Goal: Book appointment/travel/reservation

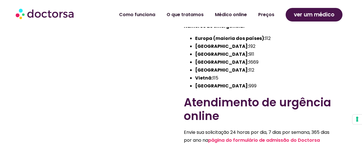
scroll to position [76, 0]
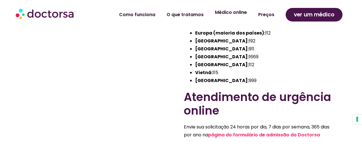
click at [231, 12] on font "Médico online" at bounding box center [231, 12] width 32 height 7
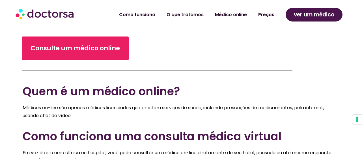
scroll to position [194, 0]
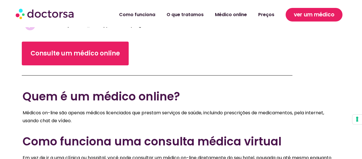
click at [317, 13] on font "ver um médico" at bounding box center [314, 15] width 40 height 8
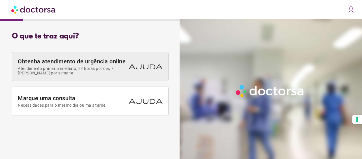
click at [107, 62] on font "Obtenha atendimento de urgência online" at bounding box center [72, 61] width 108 height 7
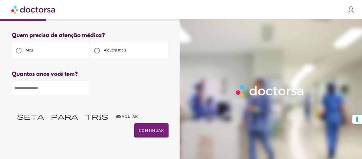
click at [50, 88] on input "number" at bounding box center [51, 88] width 78 height 14
type input "**"
click at [150, 132] on font "Continuar" at bounding box center [151, 130] width 25 height 5
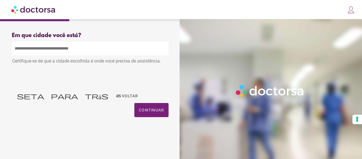
click at [83, 48] on input "text" at bounding box center [90, 49] width 157 height 14
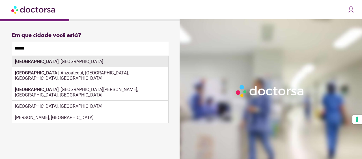
click at [89, 61] on div "[GEOGRAPHIC_DATA] , [GEOGRAPHIC_DATA]" at bounding box center [90, 61] width 156 height 11
type input "**********"
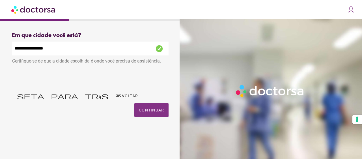
click at [149, 109] on font "Continuar" at bounding box center [151, 110] width 25 height 5
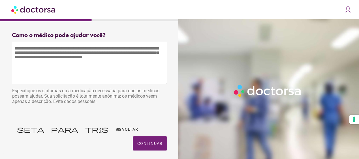
scroll to position [9, 0]
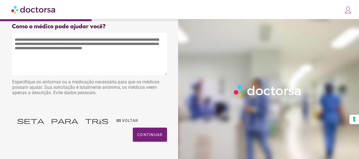
click at [79, 63] on textarea at bounding box center [89, 54] width 155 height 42
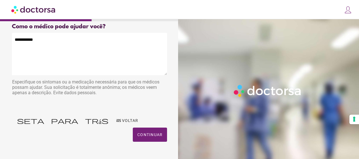
type textarea "**********"
click at [146, 133] on font "Continuar" at bounding box center [149, 134] width 25 height 5
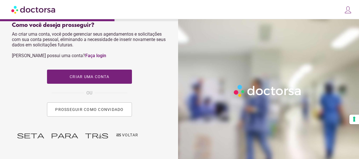
scroll to position [282, 0]
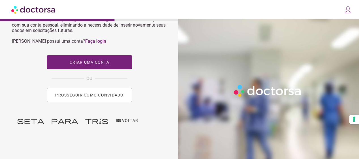
click at [88, 95] on font "PROSSEGUIR COMO CONVIDADO" at bounding box center [89, 95] width 68 height 5
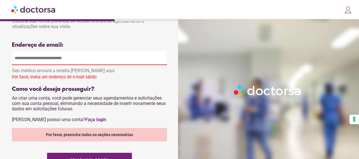
scroll to position [203, 0]
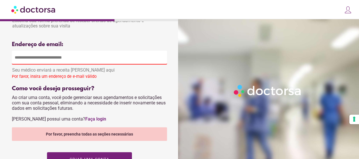
click at [55, 59] on input "email" at bounding box center [89, 58] width 155 height 14
type input "**********"
type input "*********"
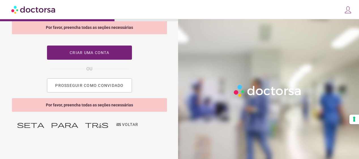
scroll to position [315, 0]
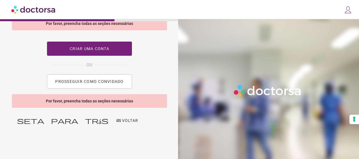
click at [82, 82] on font "PROSSEGUIR COMO CONVIDADO" at bounding box center [89, 81] width 68 height 5
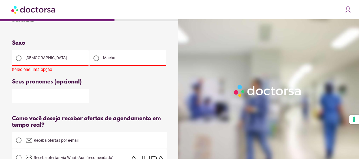
scroll to position [50, 0]
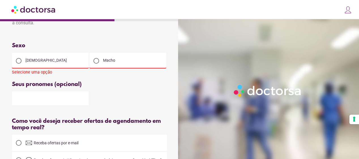
click at [19, 61] on div at bounding box center [19, 61] width 6 height 6
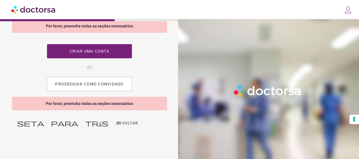
scroll to position [315, 0]
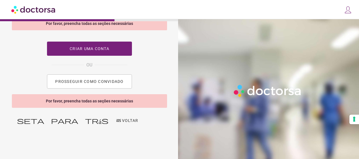
click at [82, 84] on button "PROSSEGUIR COMO CONVIDADO" at bounding box center [89, 81] width 85 height 14
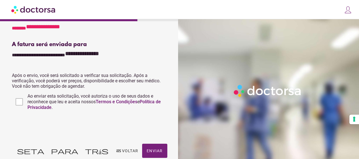
scroll to position [174, 0]
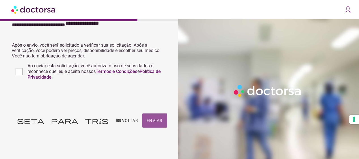
click at [153, 120] on font "Enviar" at bounding box center [155, 120] width 16 height 5
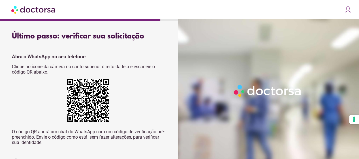
click at [37, 8] on img at bounding box center [33, 9] width 45 height 13
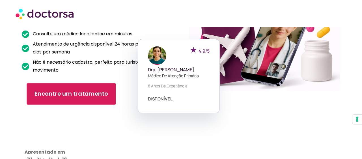
scroll to position [93, 0]
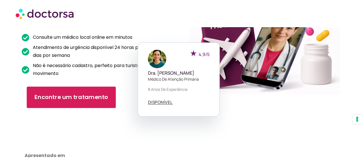
click at [64, 94] on font "Encontre um tratamento" at bounding box center [71, 97] width 73 height 8
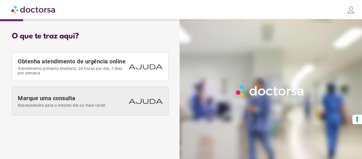
click at [72, 102] on span "Marque uma consulta Necessidades para o mesmo dia ou mais tarde" at bounding box center [72, 101] width 108 height 13
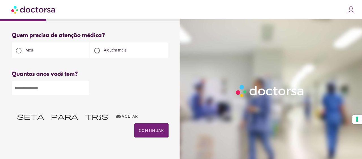
click at [47, 88] on input "number" at bounding box center [51, 88] width 78 height 14
type input "**"
click at [153, 131] on font "Continuar" at bounding box center [151, 130] width 25 height 5
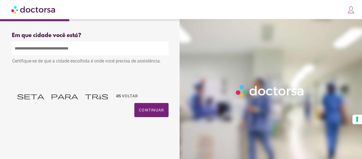
click at [71, 49] on input "text" at bounding box center [90, 49] width 157 height 14
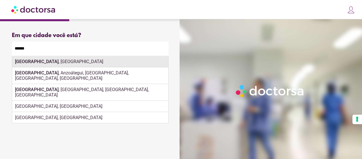
click at [72, 63] on div "[GEOGRAPHIC_DATA] , [GEOGRAPHIC_DATA]" at bounding box center [90, 61] width 156 height 11
type input "**********"
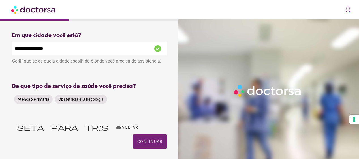
click at [33, 98] on font "Atenção Primária" at bounding box center [34, 99] width 32 height 5
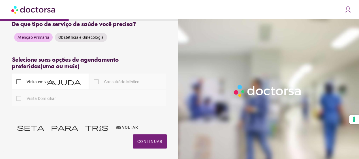
scroll to position [69, 0]
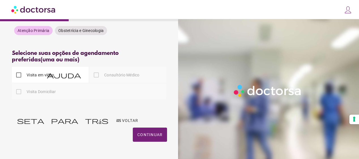
click at [35, 92] on font "Visita Domiciliar" at bounding box center [41, 91] width 29 height 5
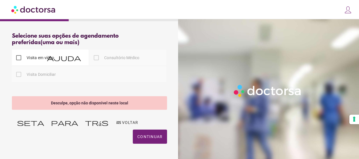
scroll to position [86, 0]
click at [19, 75] on div at bounding box center [18, 73] width 11 height 11
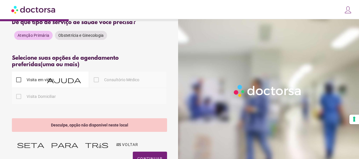
scroll to position [63, 0]
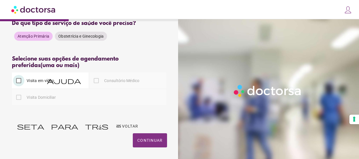
click at [152, 141] on font "Continuar" at bounding box center [149, 140] width 25 height 5
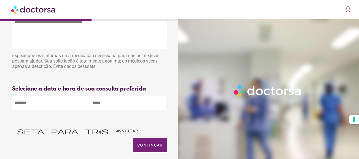
scroll to position [46, 0]
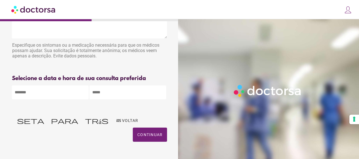
click at [57, 96] on body "**********" at bounding box center [179, 56] width 359 height 205
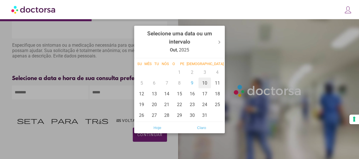
click at [206, 82] on font "10" at bounding box center [204, 82] width 5 height 5
click at [192, 83] on font "9" at bounding box center [192, 82] width 3 height 5
type input "**********"
click at [113, 93] on div at bounding box center [179, 79] width 359 height 159
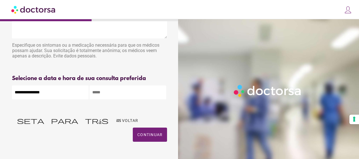
click at [113, 93] on input "text" at bounding box center [127, 92] width 77 height 14
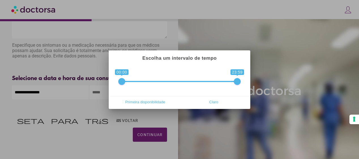
click at [198, 82] on span "0 1 00:00 23:59 00:00 — 23:59" at bounding box center [179, 78] width 122 height 14
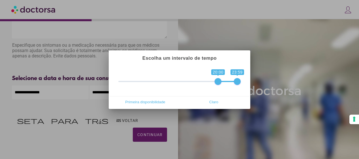
drag, startPoint x: 122, startPoint y: 81, endPoint x: 217, endPoint y: 81, distance: 94.5
click at [217, 81] on span at bounding box center [218, 81] width 7 height 7
click at [148, 102] on font "Primeira disponibilidade" at bounding box center [145, 102] width 40 height 4
type input "**********"
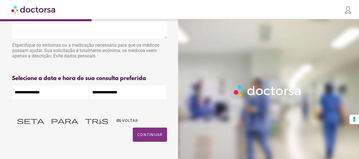
click at [145, 134] on font "Continuar" at bounding box center [149, 134] width 25 height 5
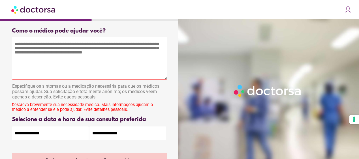
scroll to position [0, 0]
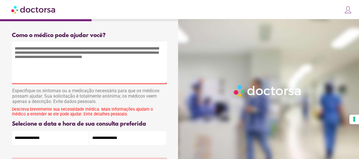
click at [56, 77] on textarea at bounding box center [89, 63] width 155 height 42
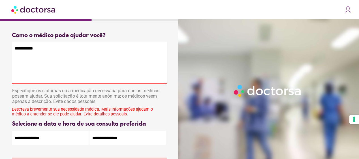
type textarea "**********"
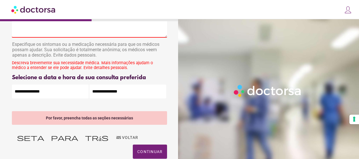
scroll to position [64, 0]
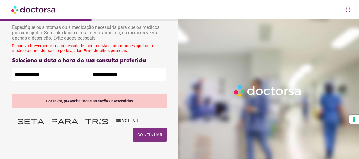
click at [148, 133] on font "Continuar" at bounding box center [149, 134] width 25 height 5
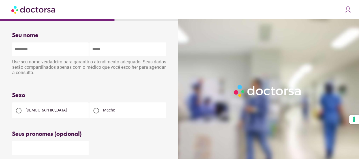
click at [37, 51] on input "text" at bounding box center [50, 49] width 77 height 14
type input "*********"
type input "**********"
click at [18, 109] on div at bounding box center [19, 111] width 6 height 6
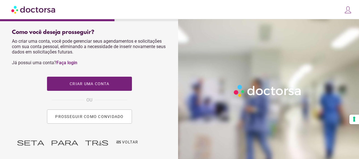
scroll to position [260, 0]
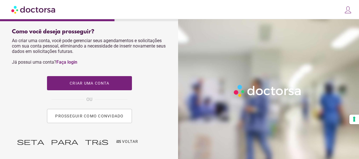
click at [85, 117] on font "PROSSEGUIR COMO CONVIDADO" at bounding box center [89, 116] width 68 height 5
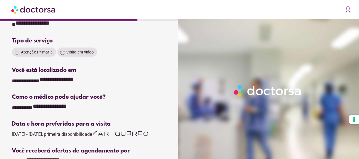
scroll to position [86, 0]
